Goal: Find specific page/section

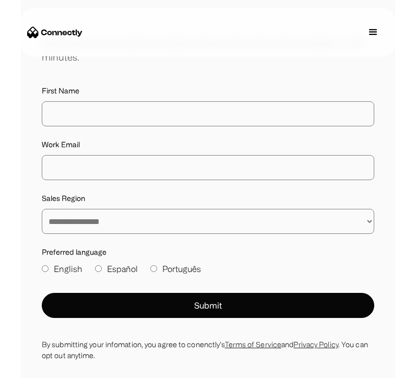
scroll to position [6547, 0]
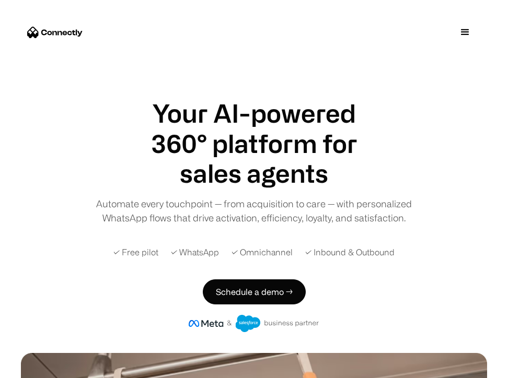
click at [459, 27] on div "menu" at bounding box center [465, 32] width 13 height 13
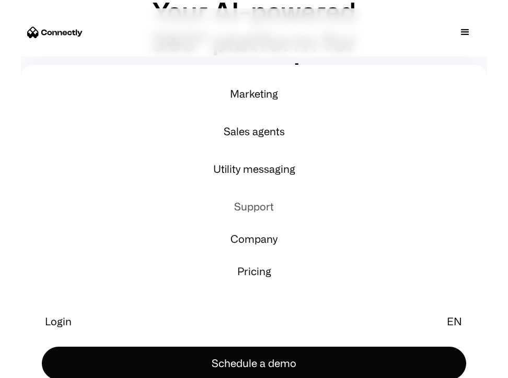
scroll to position [155, 0]
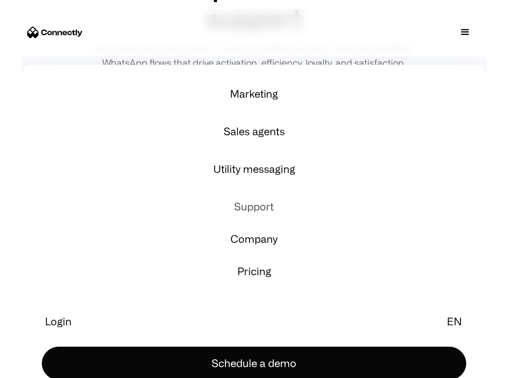
click at [260, 213] on link "Support" at bounding box center [253, 206] width 441 height 25
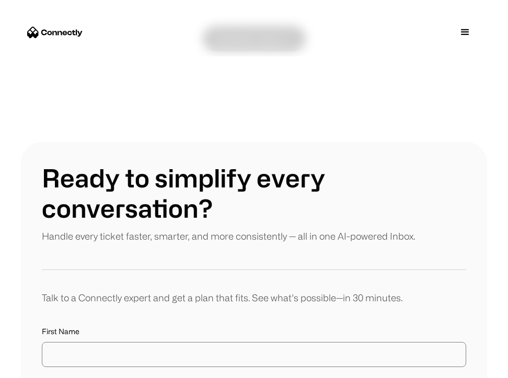
scroll to position [2985, 0]
